Goal: Information Seeking & Learning: Learn about a topic

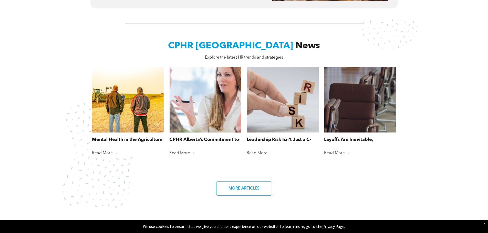
scroll to position [358, 0]
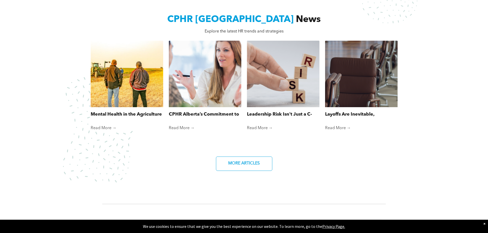
click at [241, 153] on div "Mental Health in the Agriculture Industry By Jessica Jaithoo • August 8, 2025 R…" at bounding box center [243, 98] width 307 height 116
click at [246, 162] on span "MORE ARTICLES" at bounding box center [243, 164] width 35 height 10
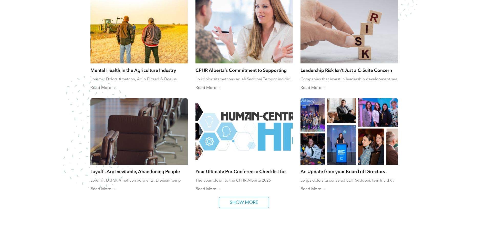
scroll to position [307, 0]
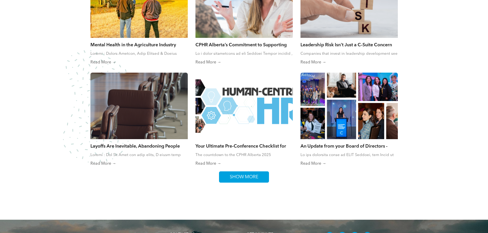
click at [249, 179] on span "SHOW MORE" at bounding box center [244, 177] width 32 height 11
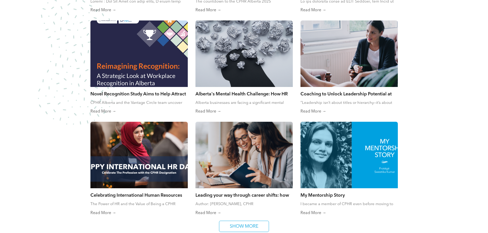
scroll to position [486, 0]
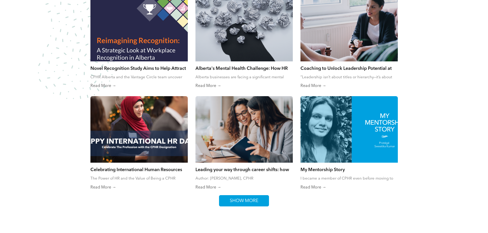
click at [247, 200] on span "SHOW MORE" at bounding box center [244, 201] width 32 height 11
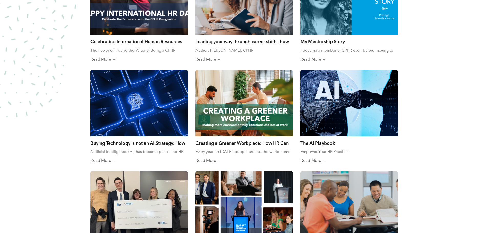
scroll to position [640, 0]
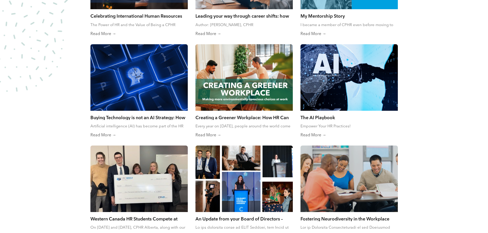
click at [319, 116] on link "The AI Playbook" at bounding box center [348, 118] width 97 height 6
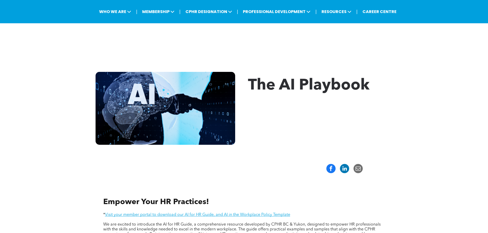
scroll to position [51, 0]
